Goal: Task Accomplishment & Management: Manage account settings

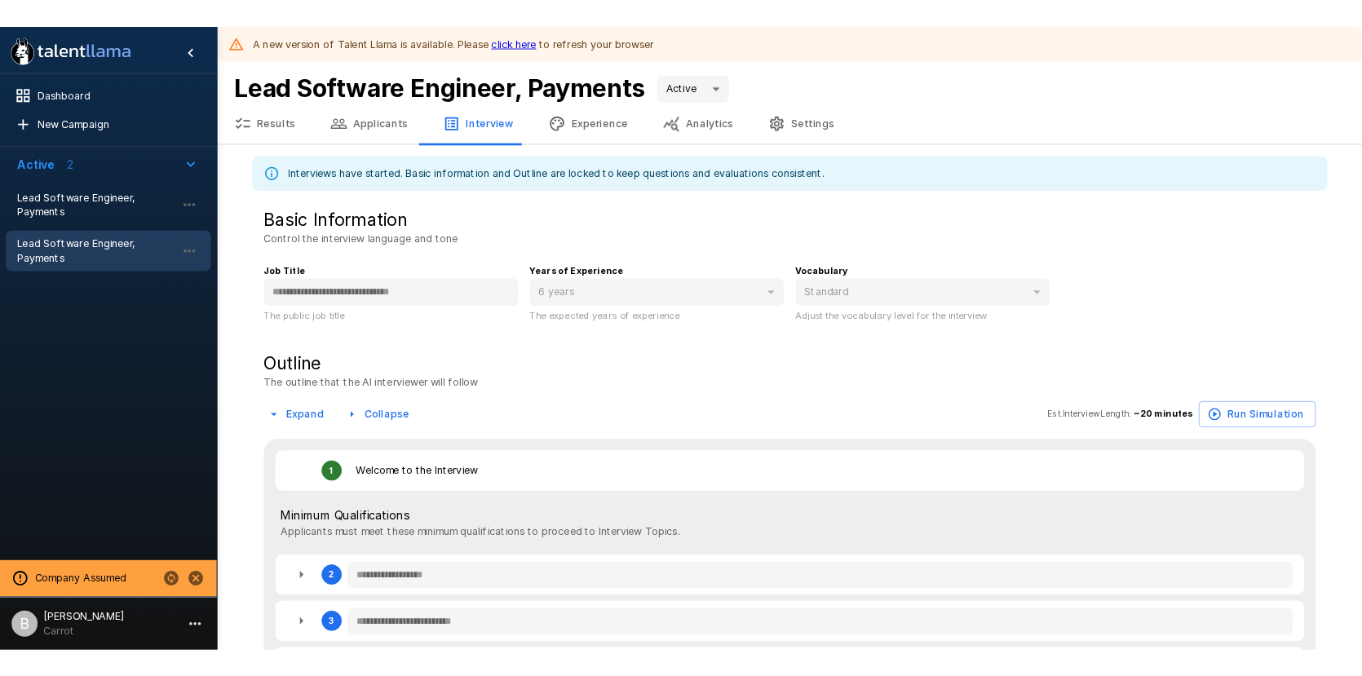
scroll to position [42, 0]
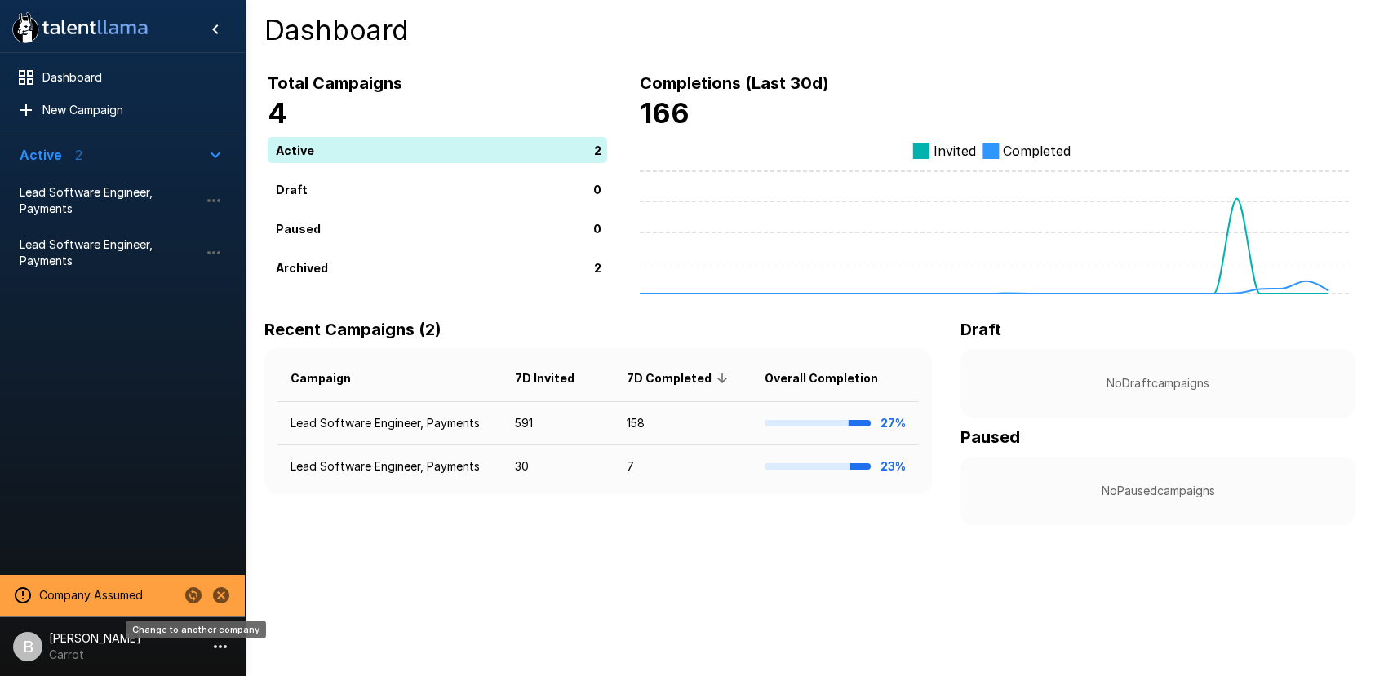
click at [185, 588] on icon "Change to another company" at bounding box center [194, 596] width 20 height 20
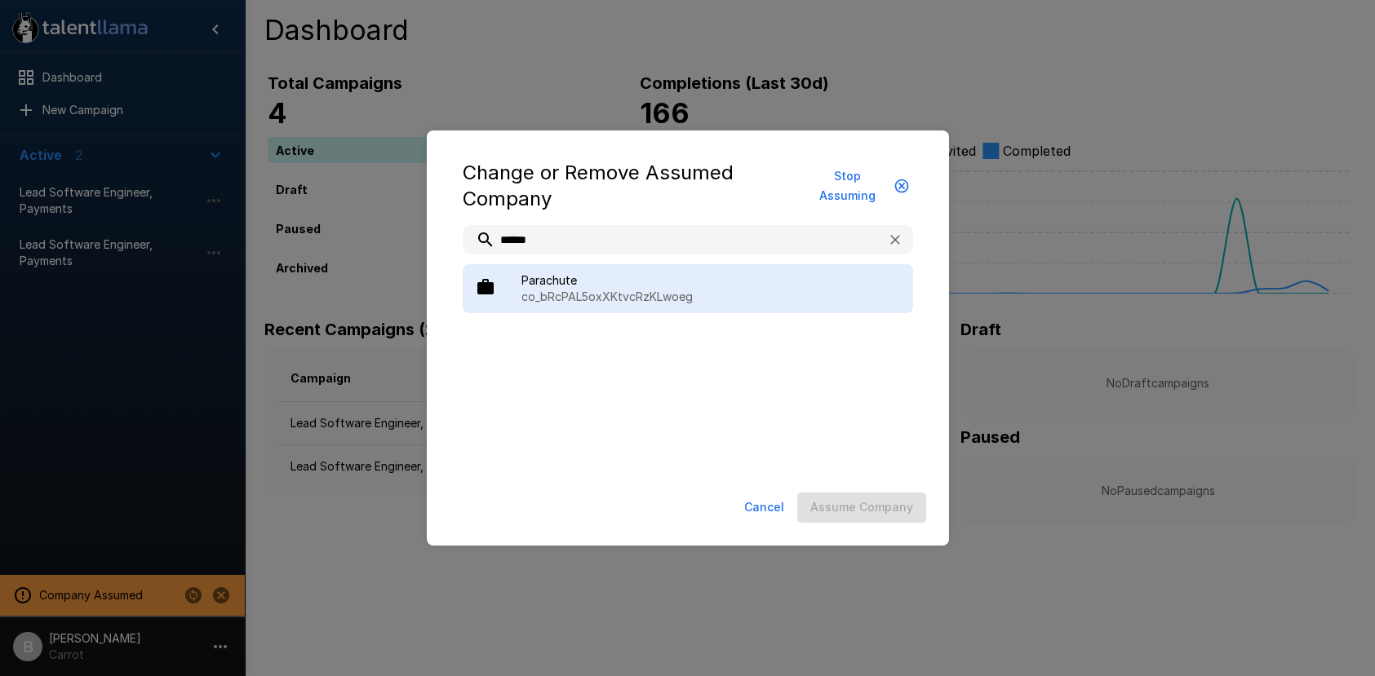
type input "******"
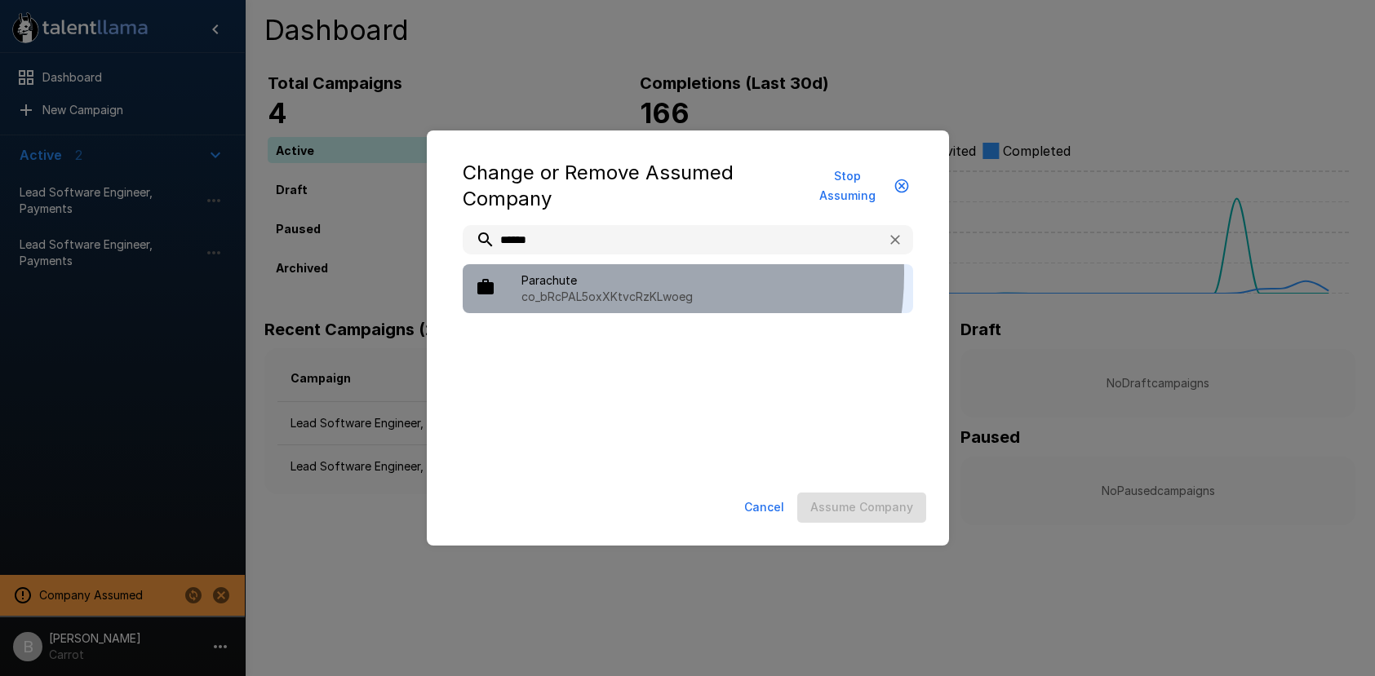
click at [599, 273] on span "Parachute" at bounding box center [710, 280] width 379 height 16
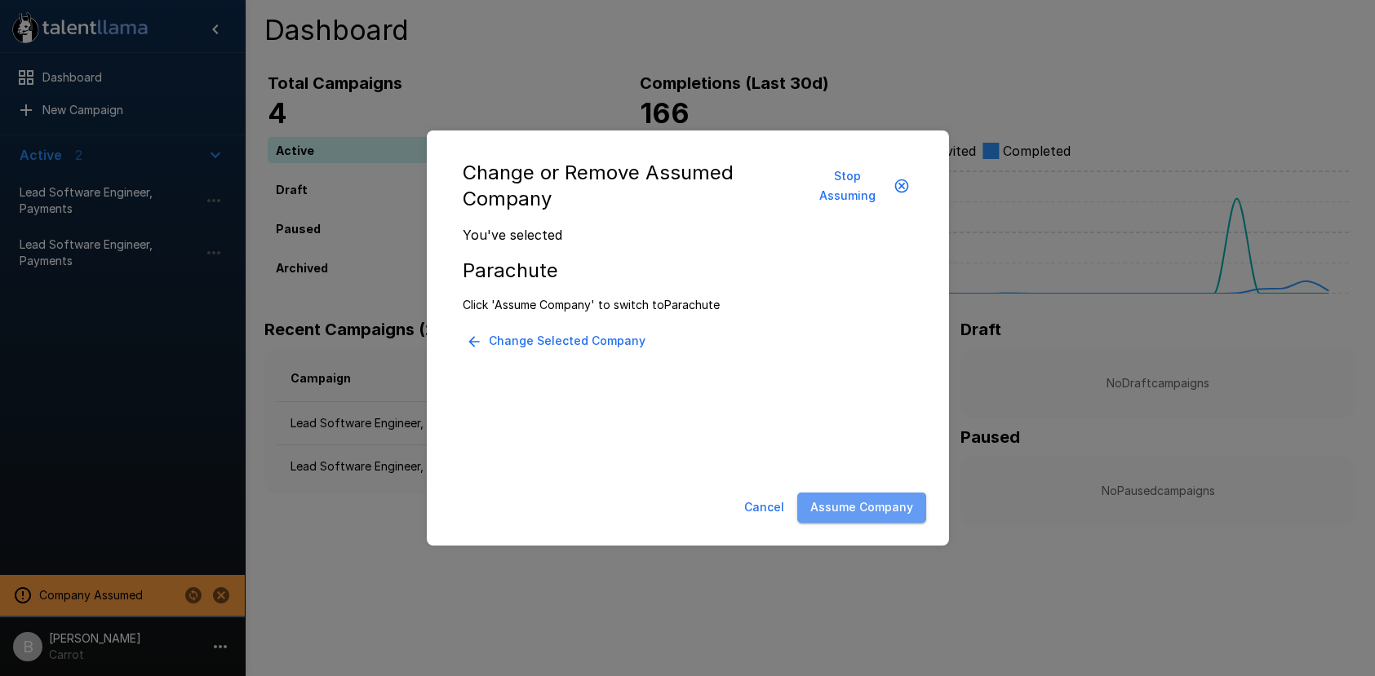
click at [898, 519] on button "Assume Company" at bounding box center [861, 508] width 129 height 30
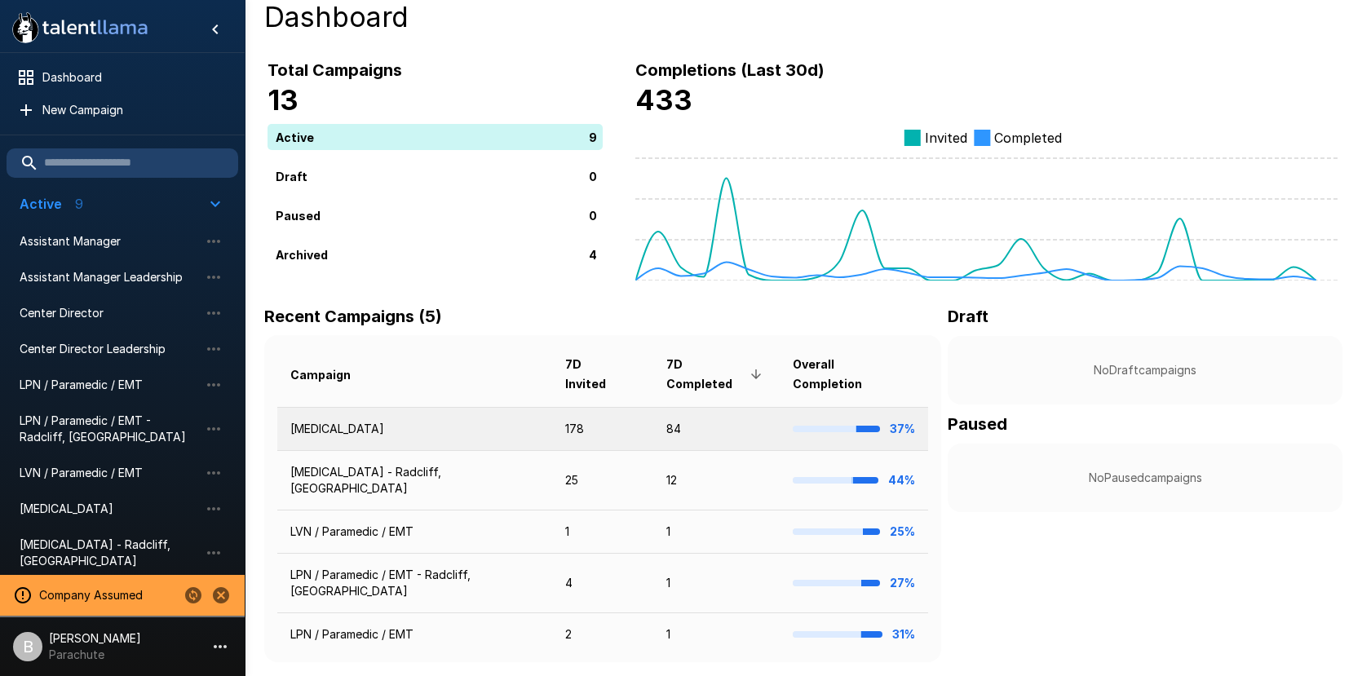
scroll to position [10, 0]
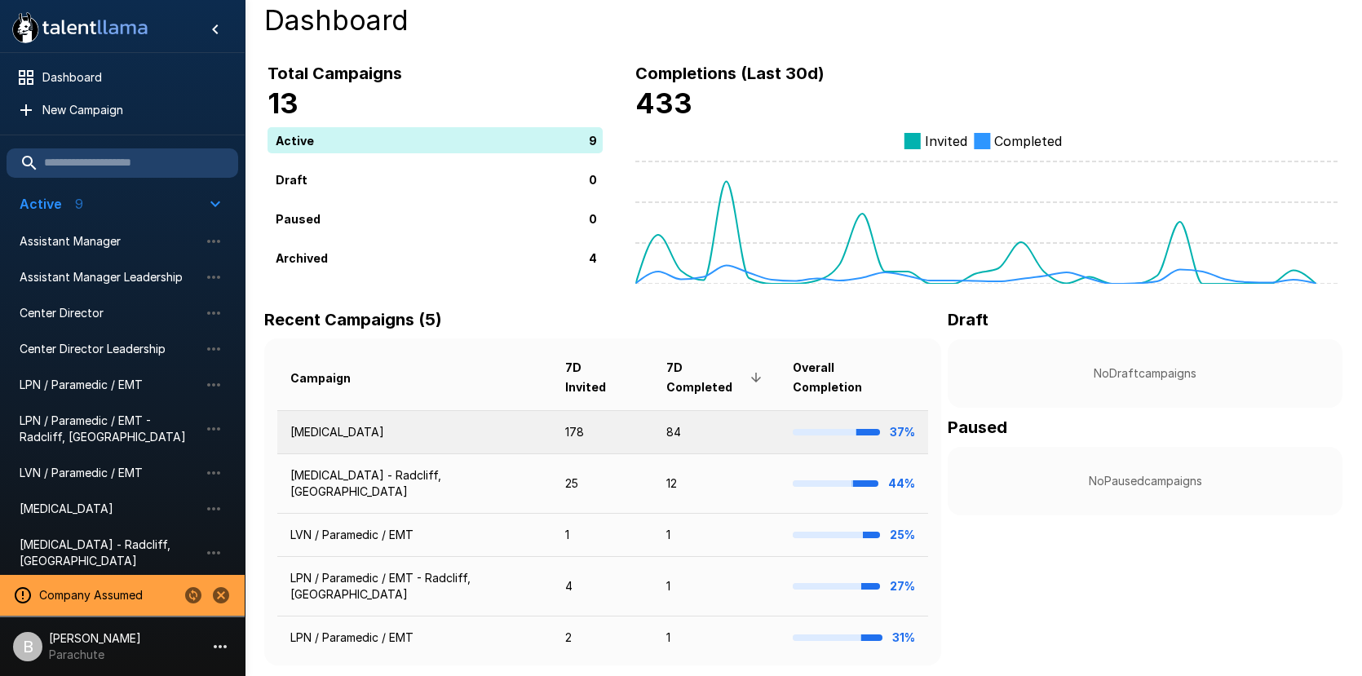
click at [374, 410] on td "[MEDICAL_DATA]" at bounding box center [414, 431] width 275 height 43
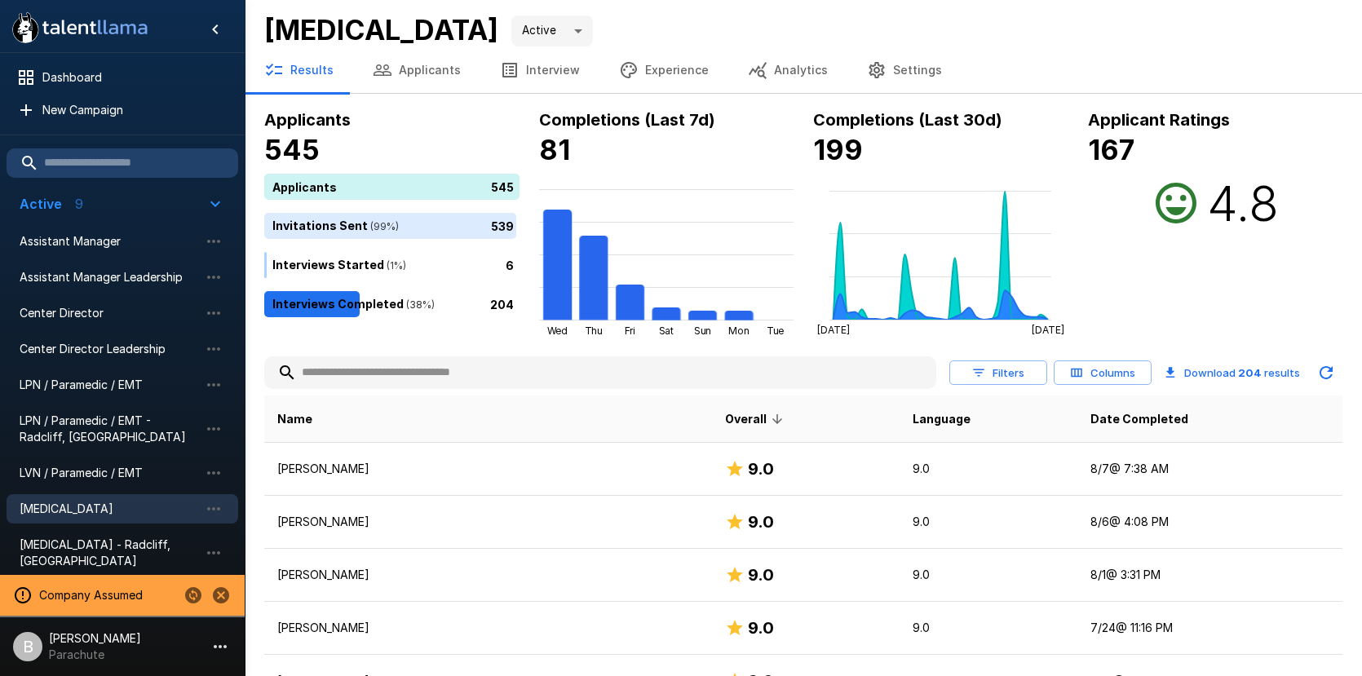
click at [1115, 377] on button "Columns" at bounding box center [1103, 373] width 98 height 25
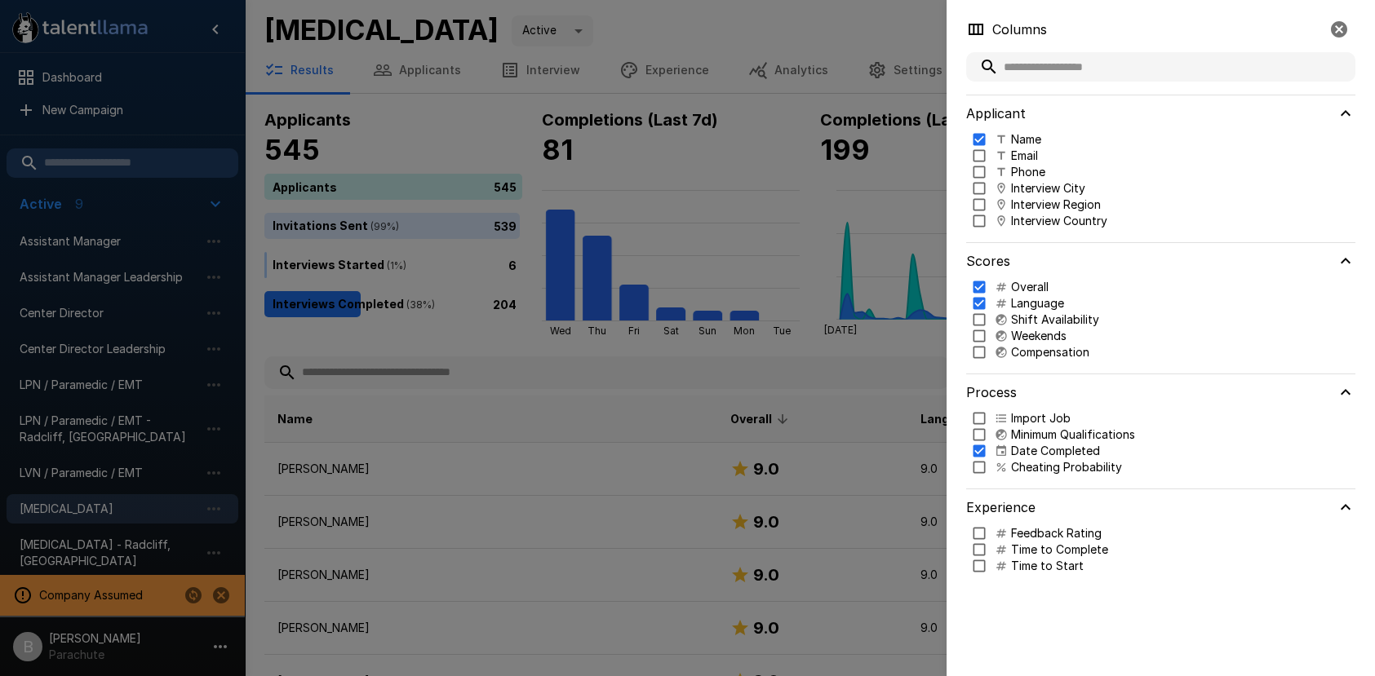
click at [1057, 471] on p "Cheating Probability" at bounding box center [1066, 467] width 111 height 16
click at [720, 374] on div at bounding box center [687, 338] width 1375 height 676
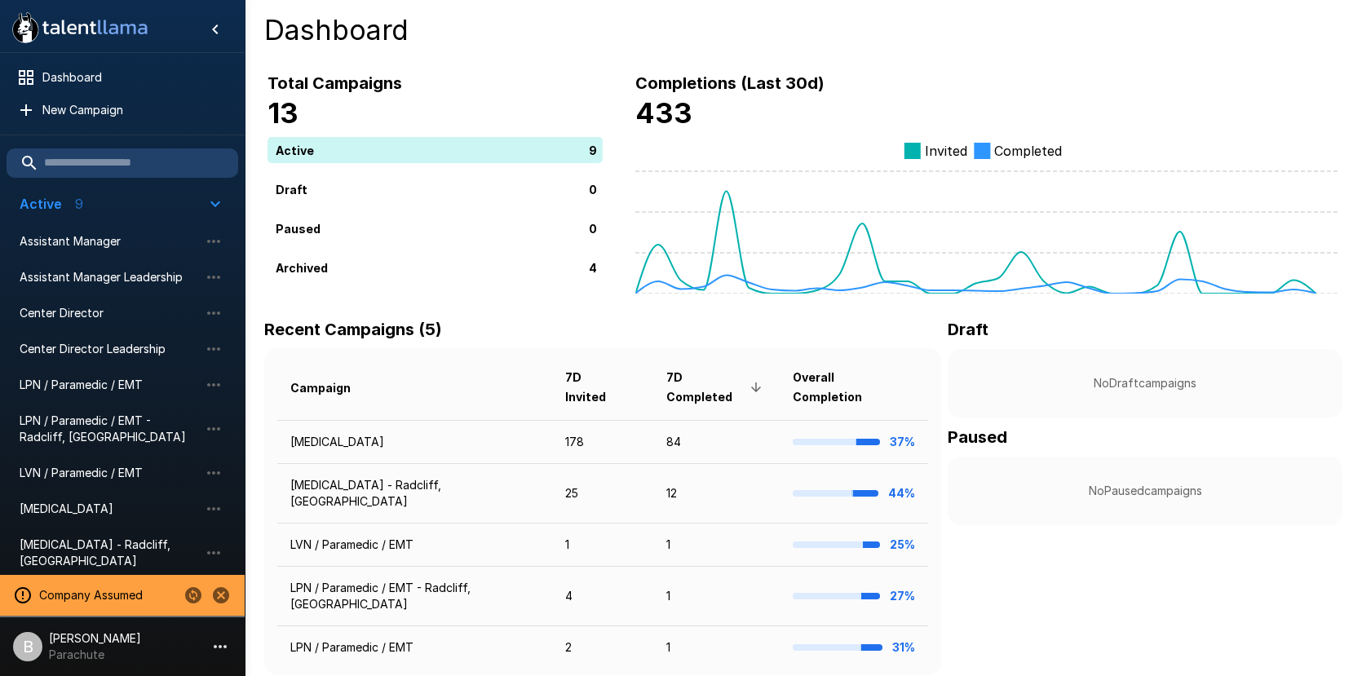
click at [80, 651] on p "Parachute" at bounding box center [95, 655] width 92 height 16
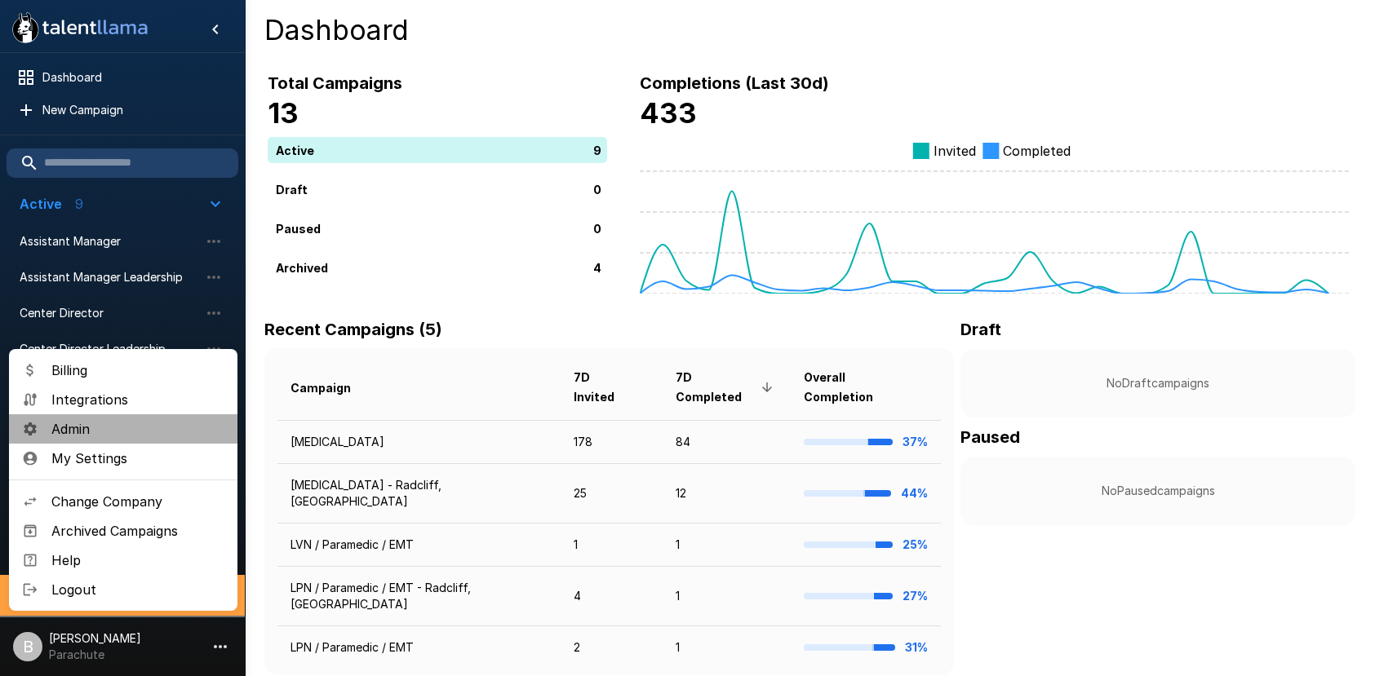
click at [120, 430] on span "Admin" at bounding box center [137, 429] width 173 height 20
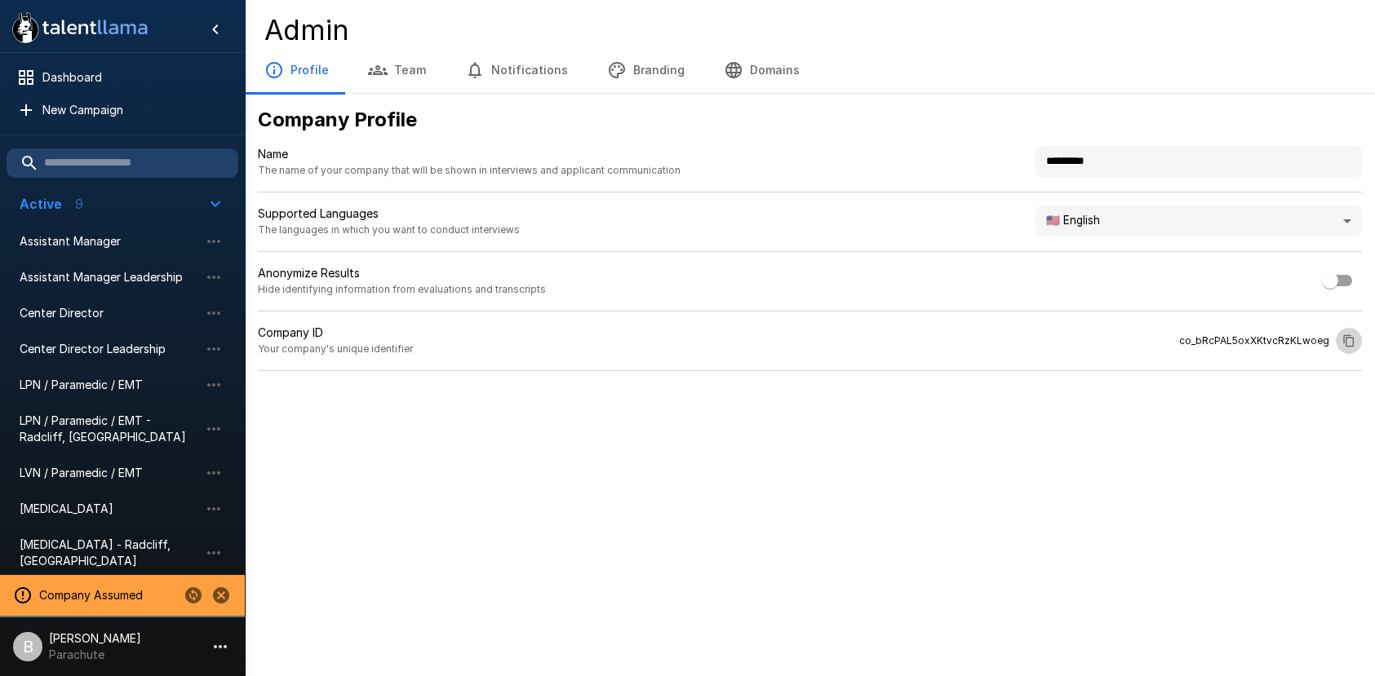
click at [1343, 338] on icon "button" at bounding box center [1348, 340] width 13 height 13
